Goal: Information Seeking & Learning: Learn about a topic

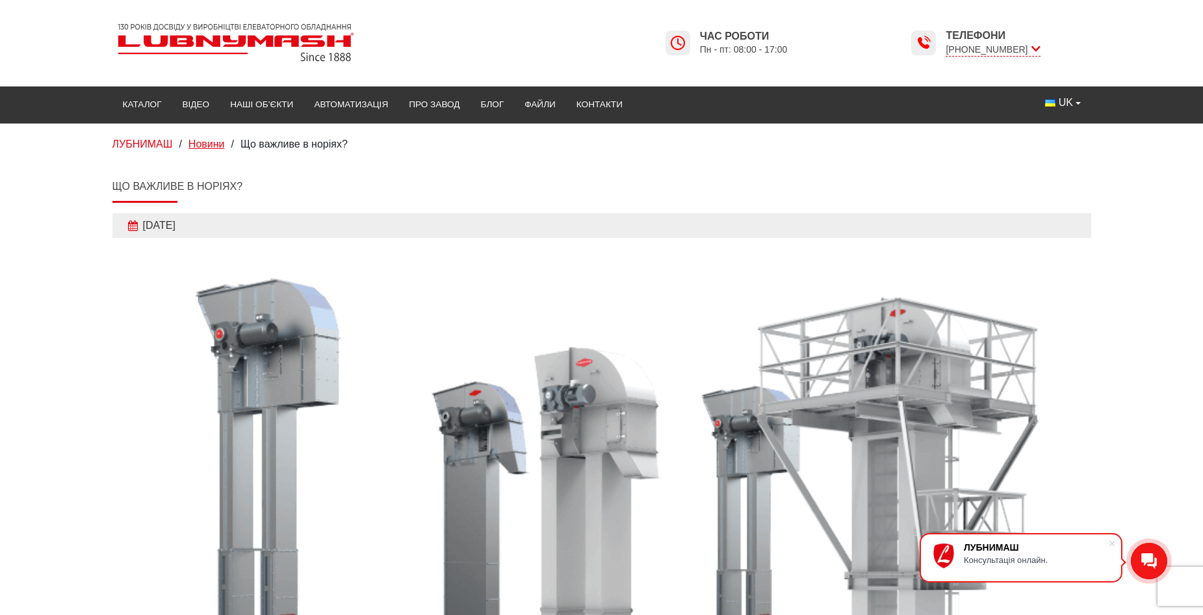
click at [215, 142] on span "Новини" at bounding box center [206, 143] width 36 height 11
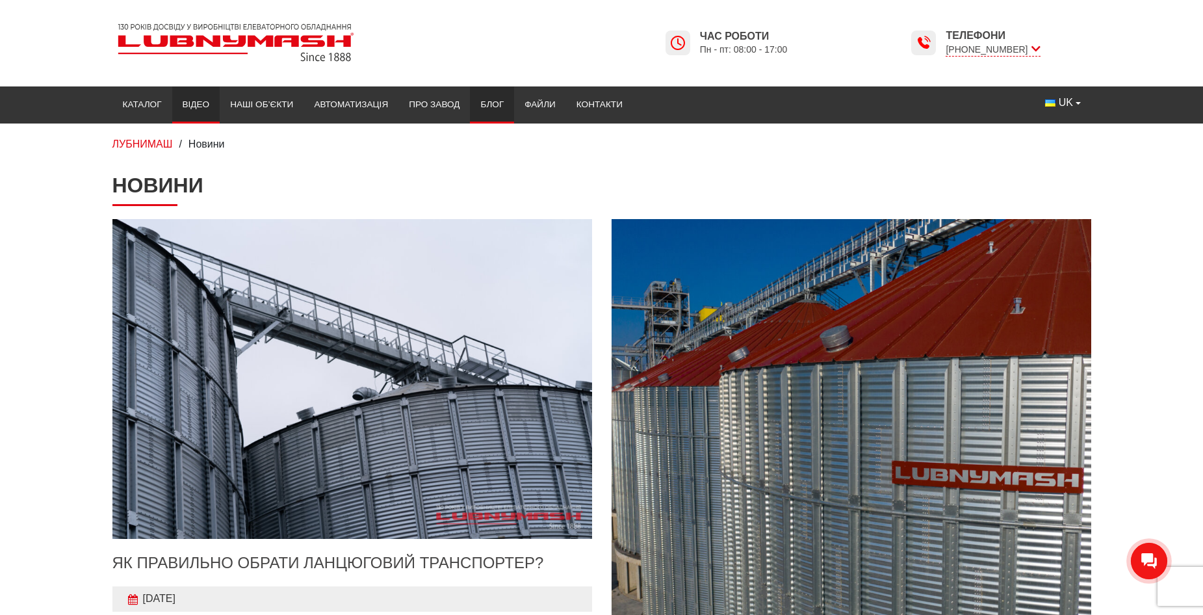
click at [206, 106] on link "Відео" at bounding box center [196, 104] width 48 height 29
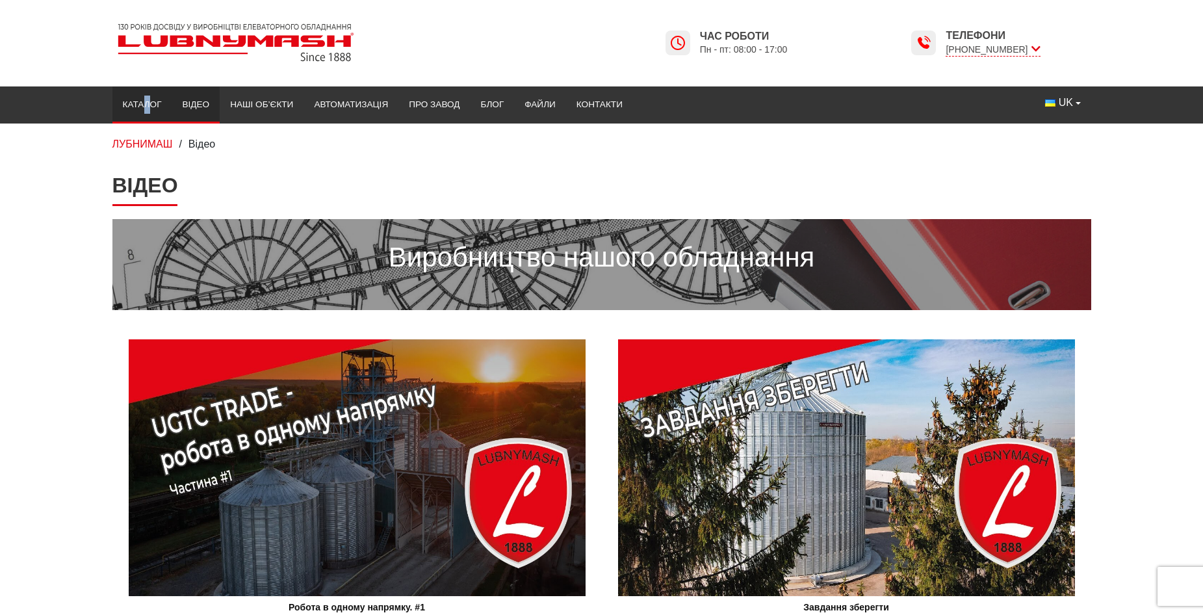
click at [143, 101] on link "Каталог" at bounding box center [142, 104] width 60 height 29
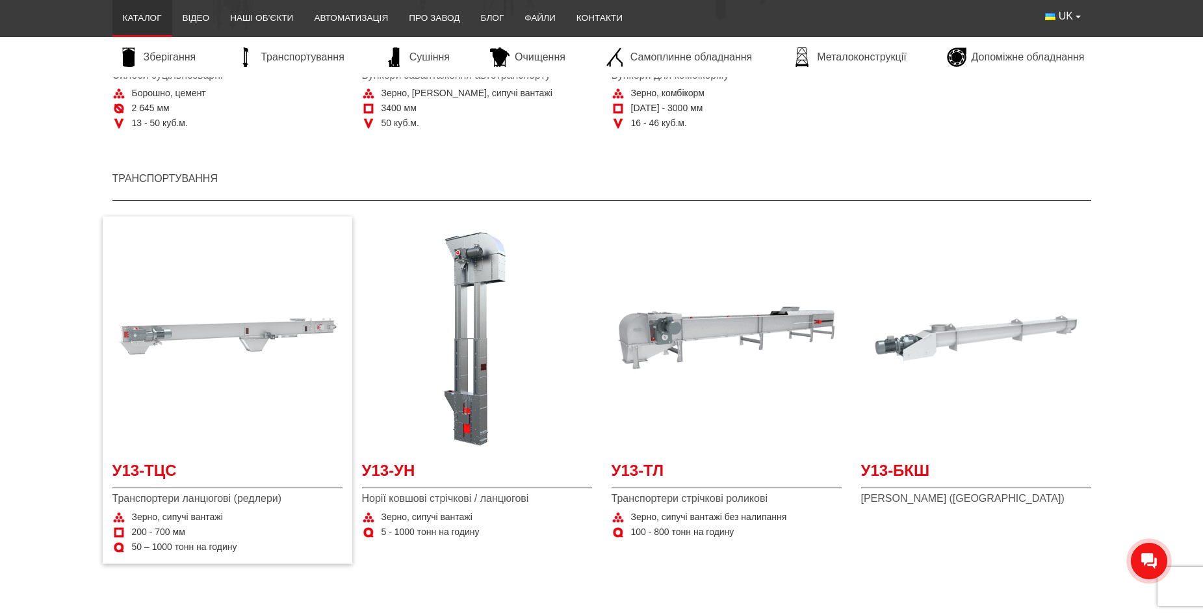
scroll to position [910, 0]
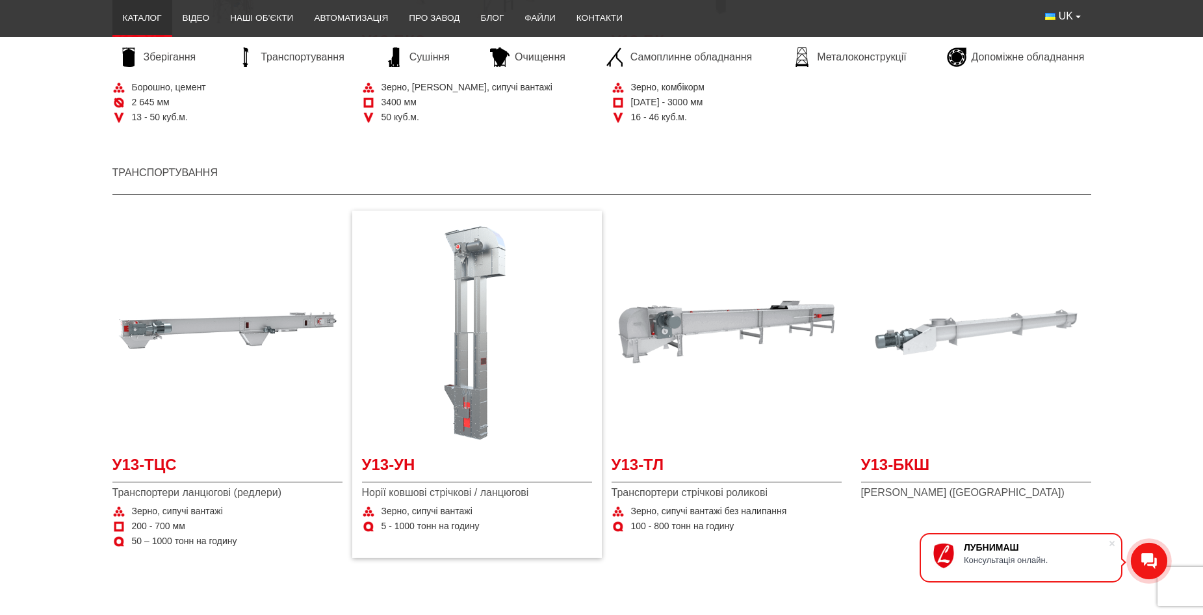
click at [473, 382] on img "Детальніше У13-УН" at bounding box center [477, 332] width 230 height 230
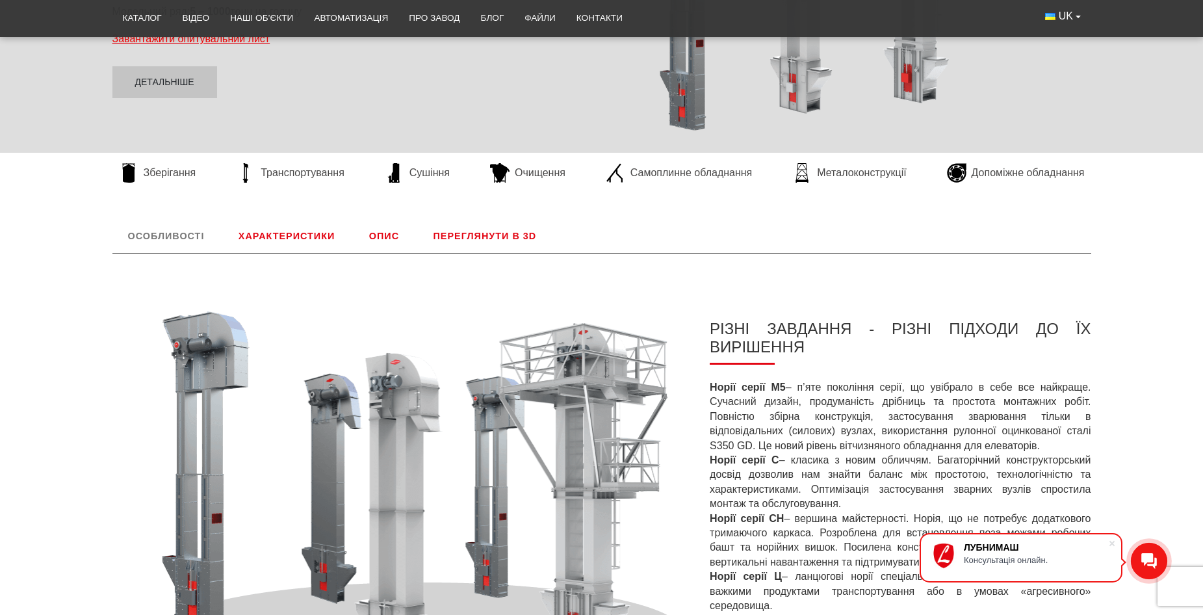
scroll to position [237, 0]
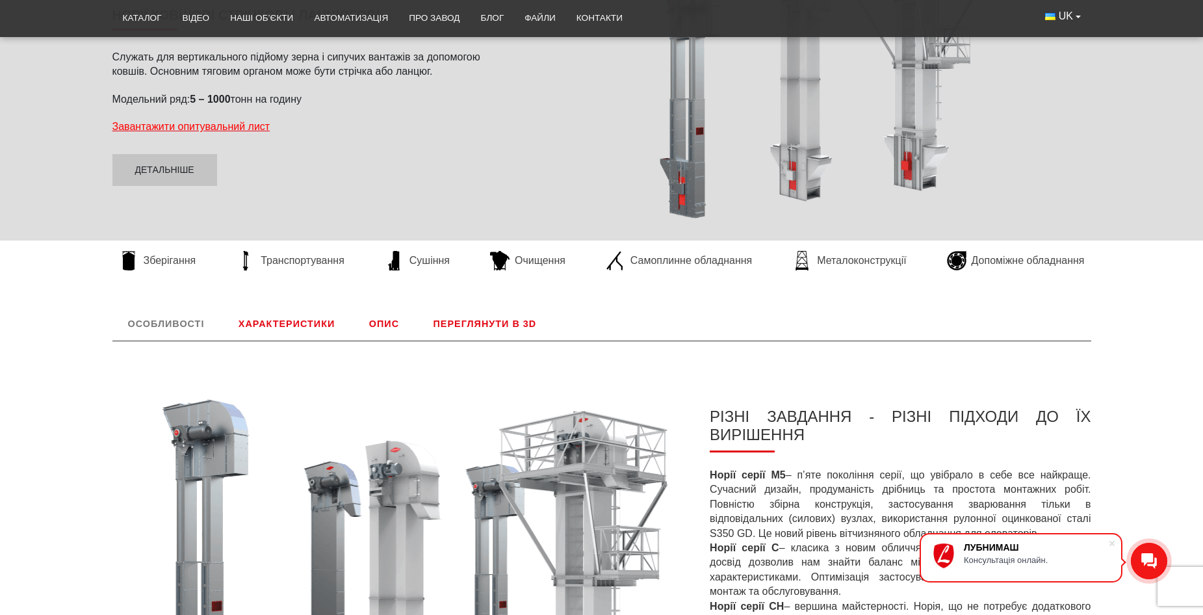
click at [473, 322] on link "Переглянути в 3D" at bounding box center [485, 324] width 135 height 34
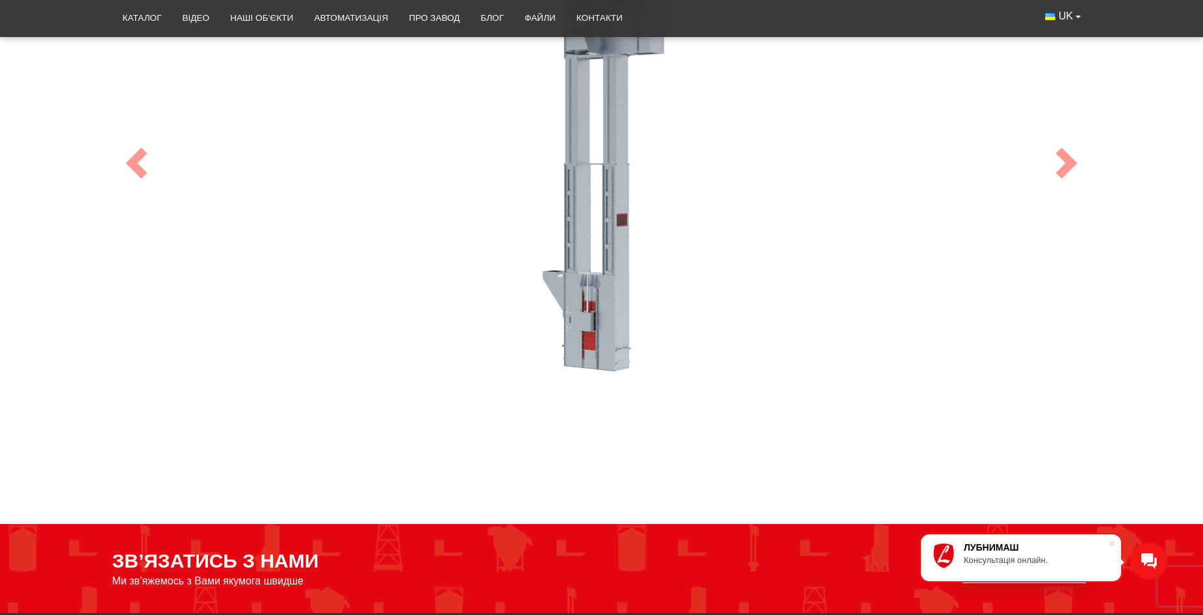
scroll to position [758, 0]
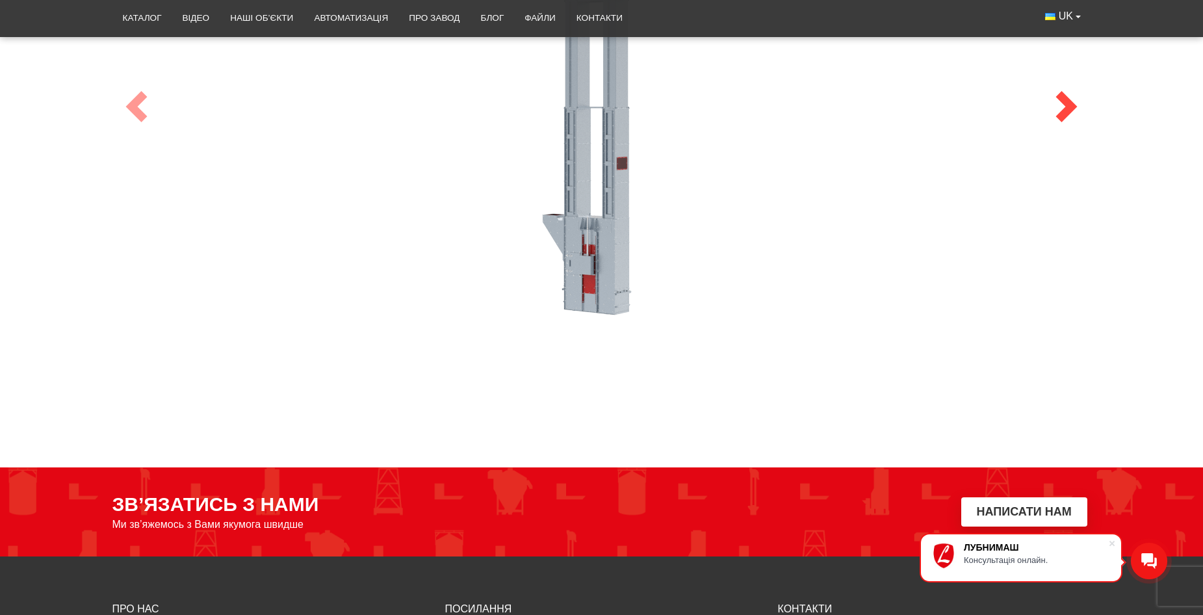
click at [1076, 110] on span at bounding box center [1066, 106] width 31 height 31
drag, startPoint x: 1063, startPoint y: 110, endPoint x: 1076, endPoint y: 110, distance: 13.0
click at [1076, 110] on span at bounding box center [1066, 106] width 31 height 31
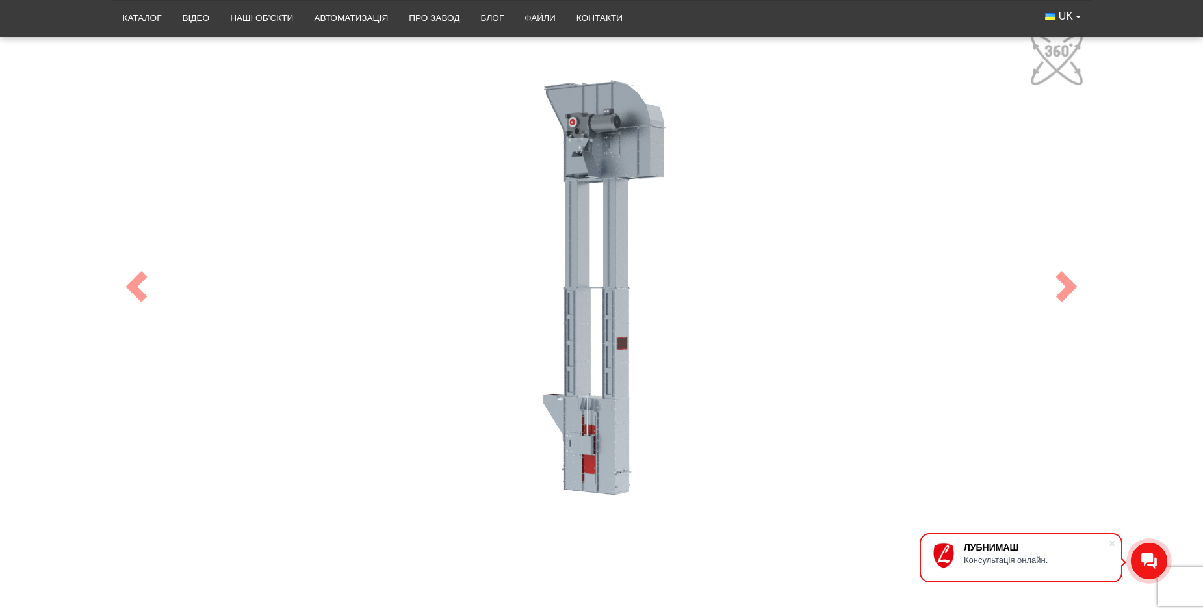
scroll to position [563, 0]
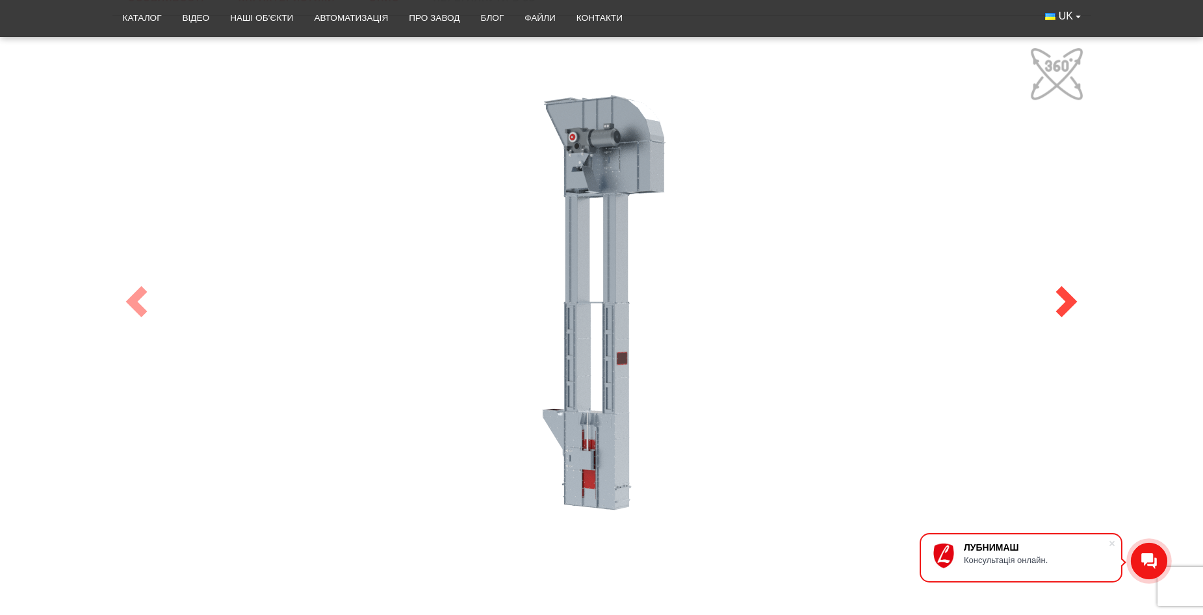
click at [1063, 291] on span at bounding box center [1066, 301] width 31 height 31
drag, startPoint x: 1050, startPoint y: 71, endPoint x: 1041, endPoint y: 88, distance: 19.2
click at [1049, 71] on link "Next" at bounding box center [1066, 302] width 49 height 572
drag, startPoint x: 621, startPoint y: 403, endPoint x: 621, endPoint y: 363, distance: 40.3
click at [621, 363] on div "100" at bounding box center [601, 302] width 975 height 520
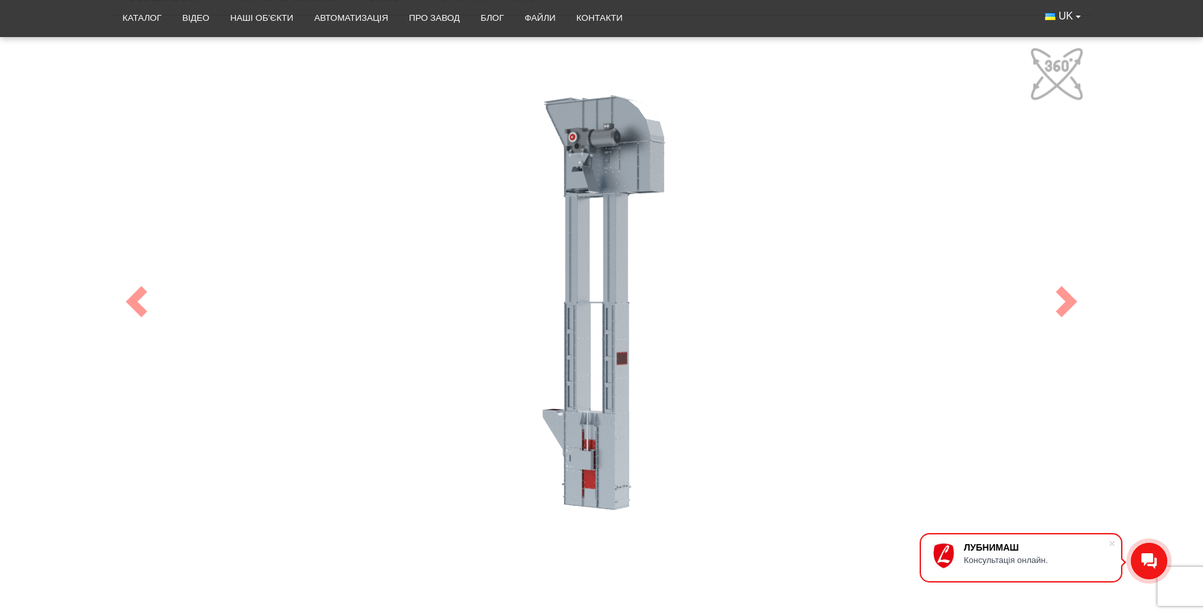
drag, startPoint x: 601, startPoint y: 378, endPoint x: 609, endPoint y: 318, distance: 60.3
drag, startPoint x: 532, startPoint y: 395, endPoint x: 526, endPoint y: 400, distance: 7.8
click at [529, 400] on div "100" at bounding box center [601, 302] width 975 height 520
click at [133, 302] on span at bounding box center [136, 301] width 31 height 31
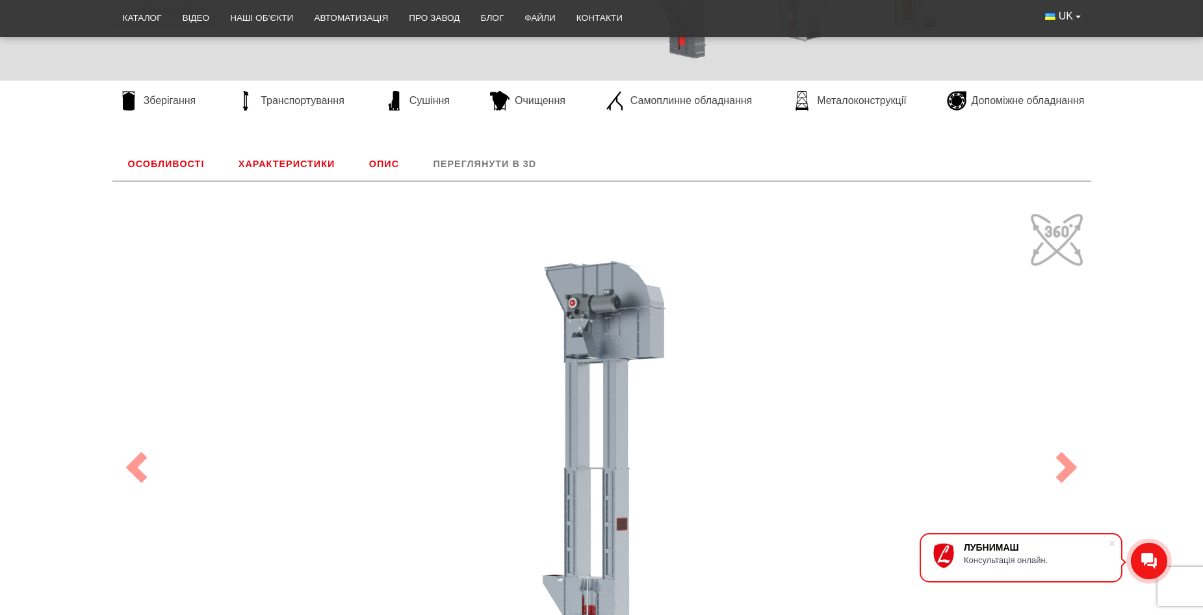
scroll to position [303, 0]
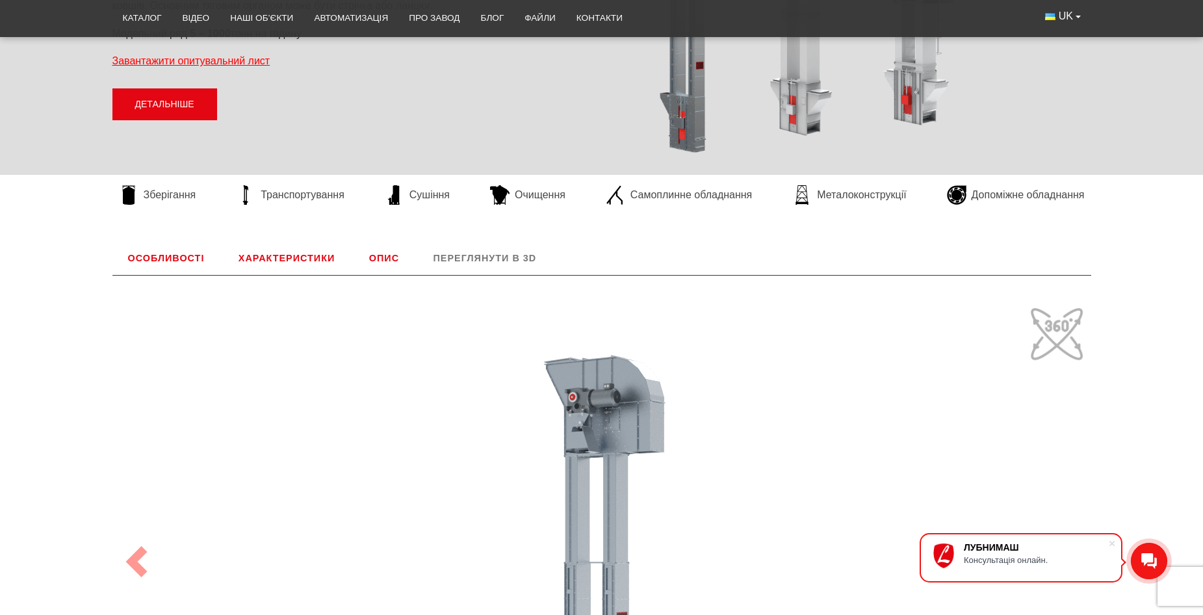
click at [125, 95] on link "Детальніше" at bounding box center [164, 104] width 105 height 32
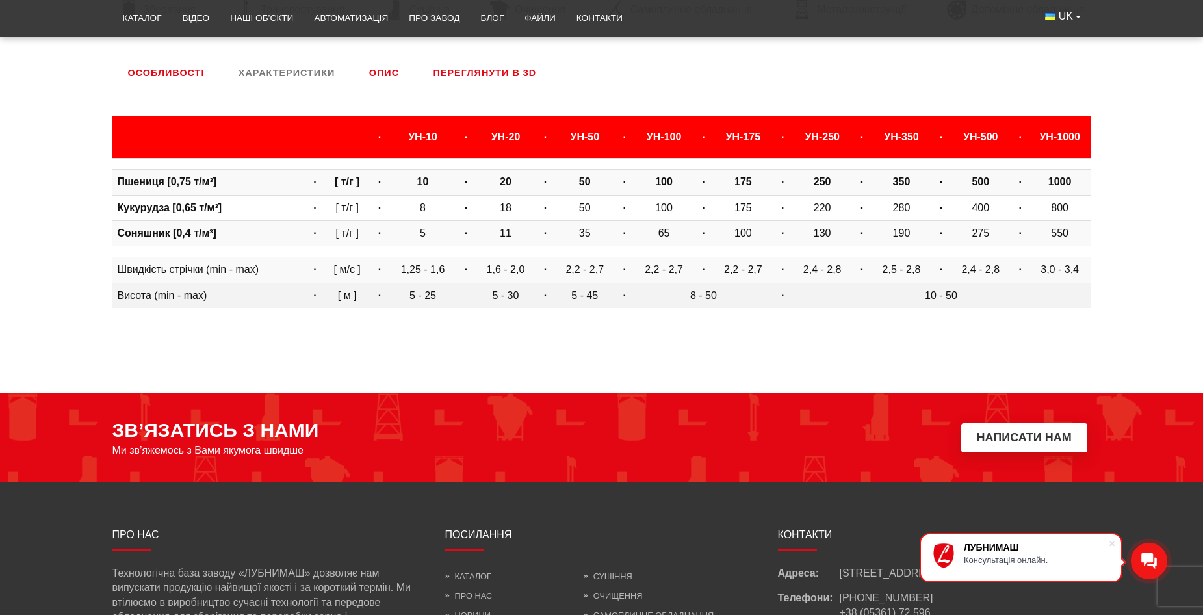
scroll to position [498, 0]
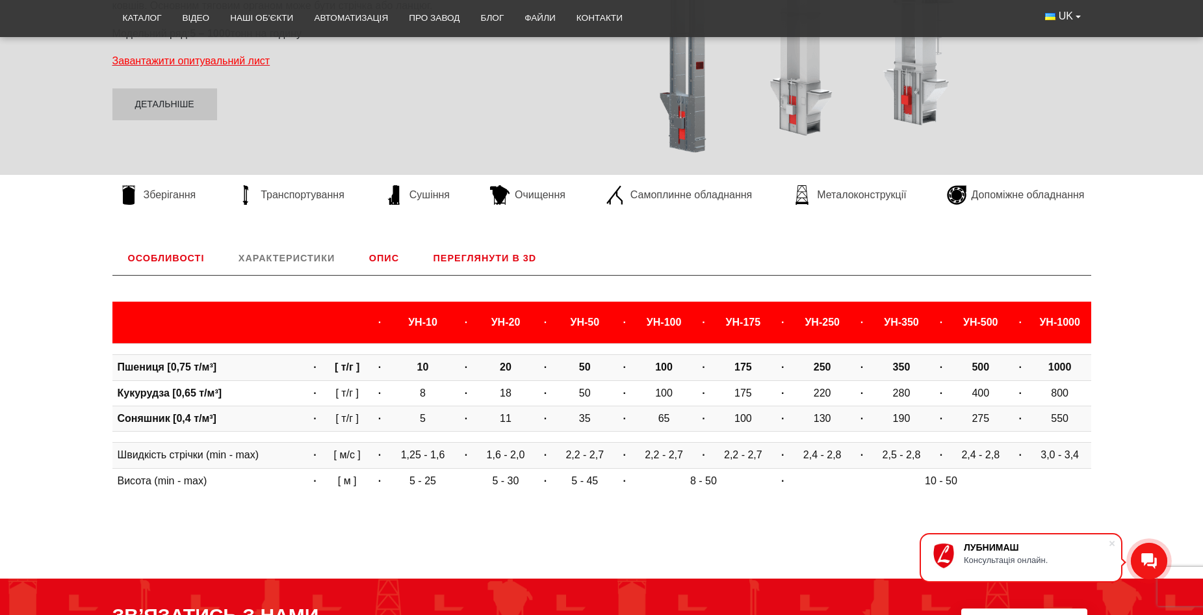
click at [382, 262] on link "Опис" at bounding box center [384, 258] width 61 height 34
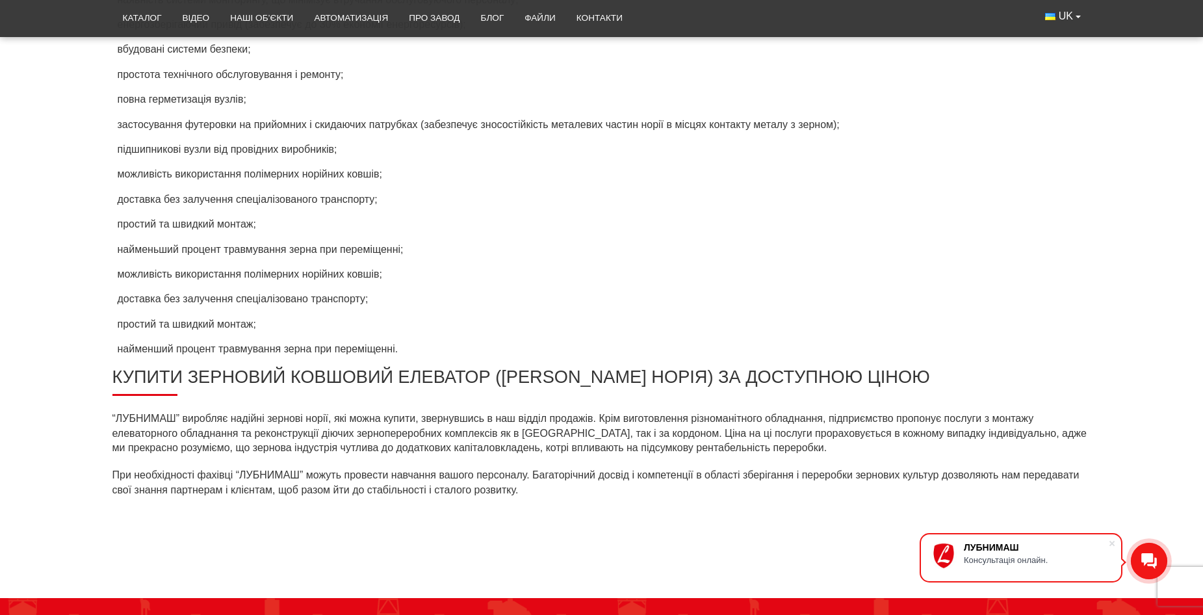
scroll to position [1278, 0]
